Goal: Task Accomplishment & Management: Use online tool/utility

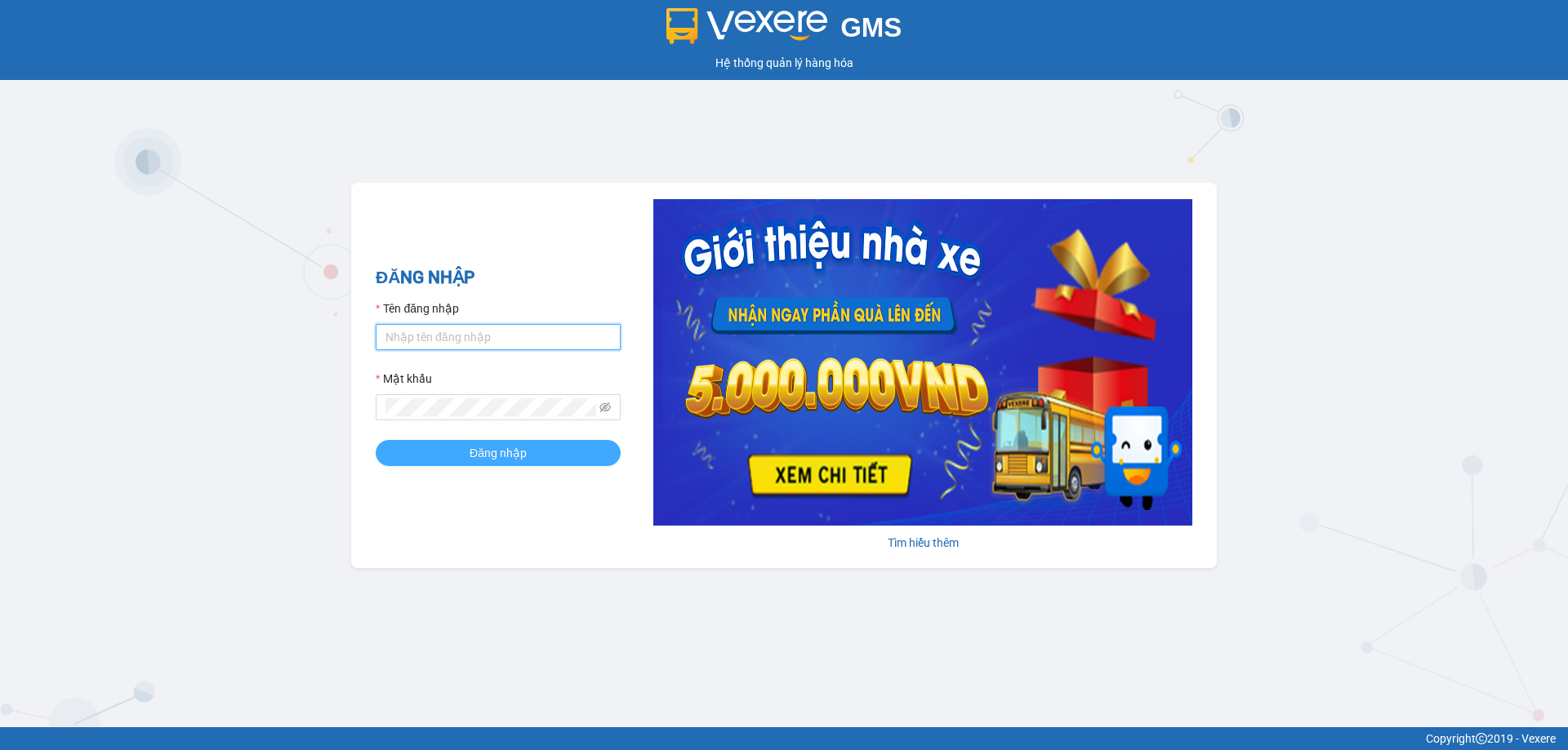
type input "nu.lienhung"
click at [469, 451] on button "Đăng nhập" at bounding box center [498, 452] width 245 height 26
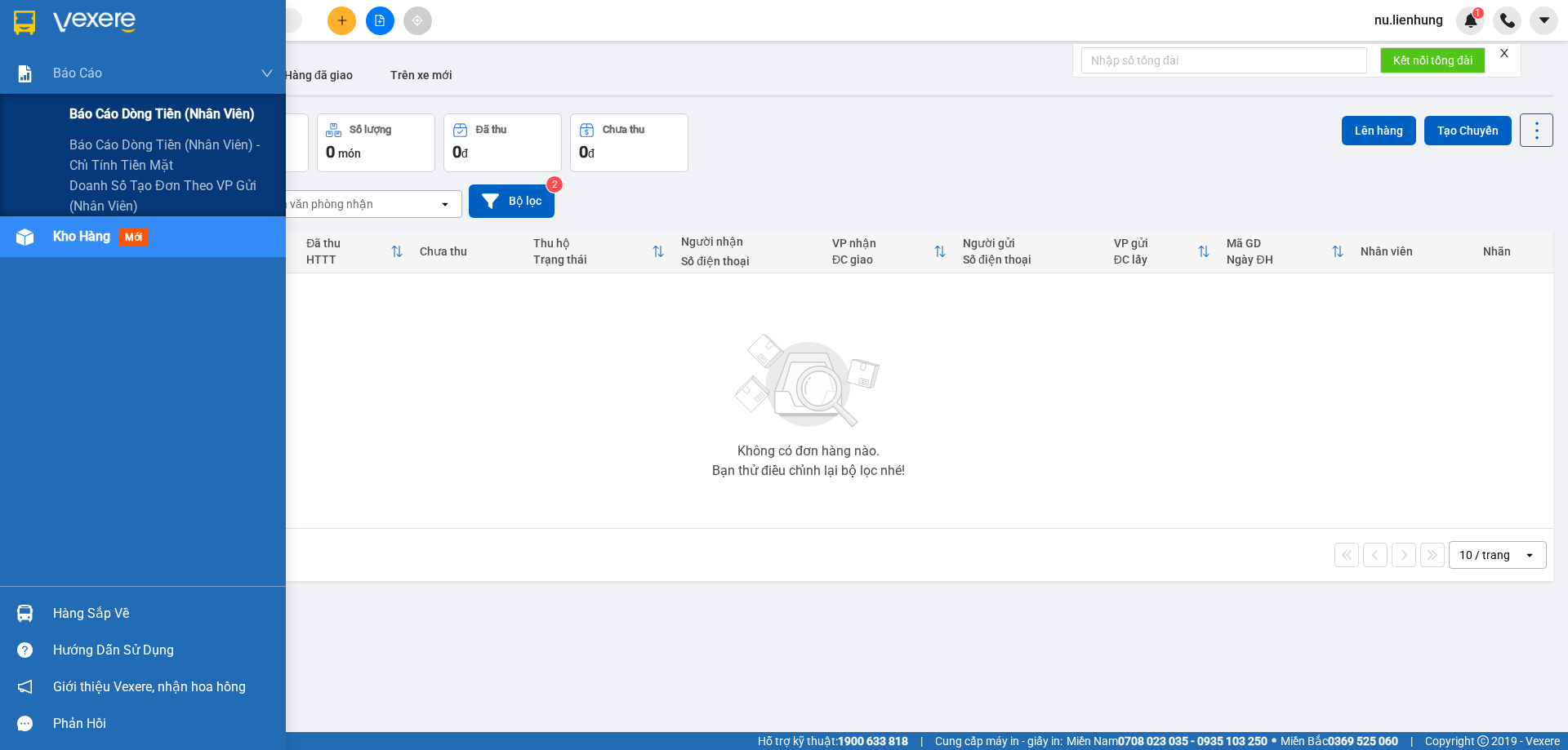
click at [121, 111] on span "Báo cáo dòng tiền (nhân viên)" at bounding box center [162, 114] width 185 height 21
